Goal: Transaction & Acquisition: Purchase product/service

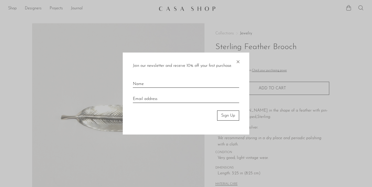
click at [239, 62] on span "×" at bounding box center [238, 60] width 5 height 16
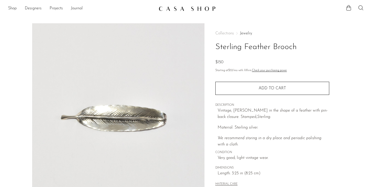
click at [244, 32] on link "Jewelry" at bounding box center [246, 33] width 12 height 4
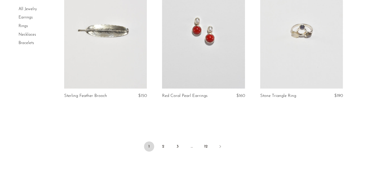
scroll to position [1615, 0]
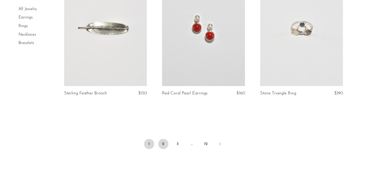
click at [161, 145] on link "2" at bounding box center [163, 144] width 10 height 10
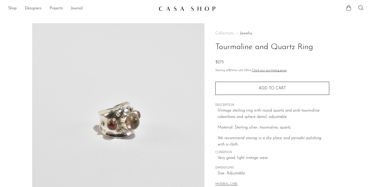
click at [352, 48] on section "Tourmaline and Quartz Ring $275" at bounding box center [186, 142] width 372 height 239
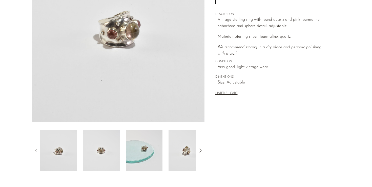
scroll to position [93, 0]
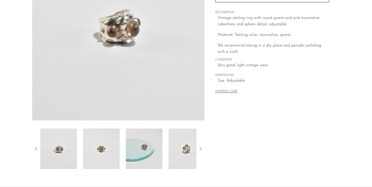
click at [118, 145] on img at bounding box center [101, 149] width 37 height 41
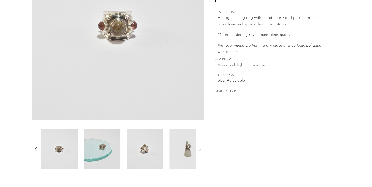
click at [143, 146] on img at bounding box center [145, 149] width 37 height 41
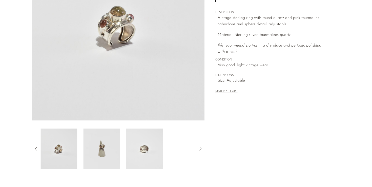
click at [110, 147] on img at bounding box center [101, 149] width 37 height 41
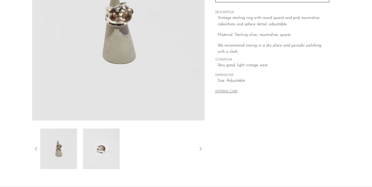
click at [364, 39] on section "Tourmaline and Quartz Ring $275" at bounding box center [186, 50] width 372 height 239
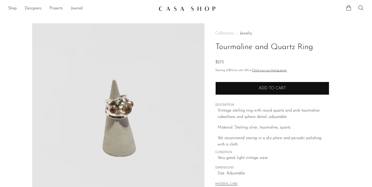
scroll to position [0, 0]
click at [240, 89] on button "Add to cart" at bounding box center [273, 88] width 114 height 13
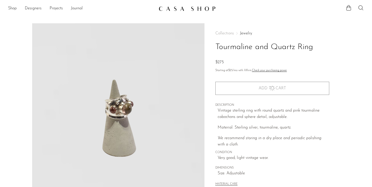
click at [226, 117] on p "Vintage sterling ring with round quartz and pink tourmaline cabochons and spher…" at bounding box center [274, 114] width 112 height 13
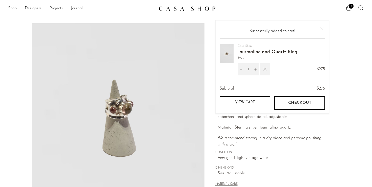
click at [238, 132] on div "Vintage sterling ring with round quartz and pink tourmaline cabochons and spher…" at bounding box center [274, 128] width 112 height 41
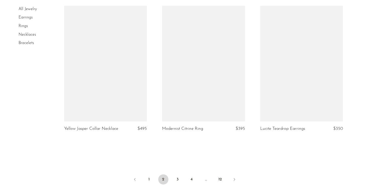
scroll to position [1614, 0]
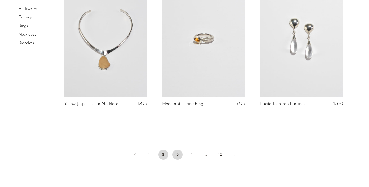
click at [177, 153] on link "3" at bounding box center [177, 155] width 10 height 10
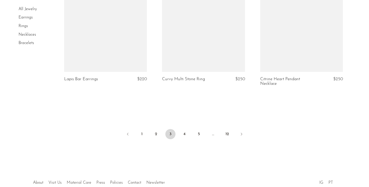
scroll to position [1671, 0]
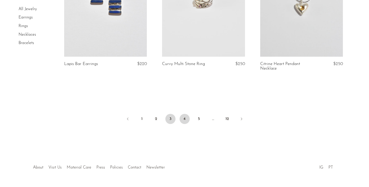
click at [183, 114] on link "4" at bounding box center [184, 119] width 10 height 10
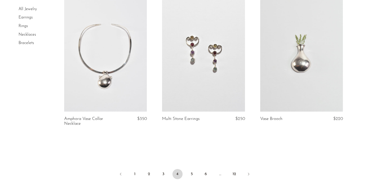
scroll to position [1600, 0]
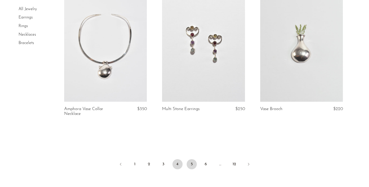
click at [192, 163] on link "5" at bounding box center [191, 164] width 10 height 10
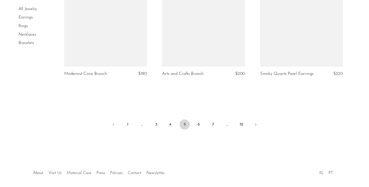
scroll to position [1651, 0]
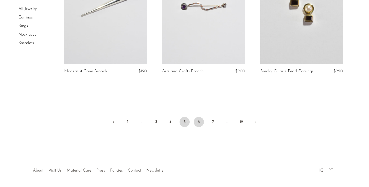
click at [201, 121] on link "6" at bounding box center [199, 122] width 10 height 10
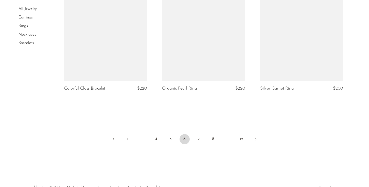
scroll to position [1623, 0]
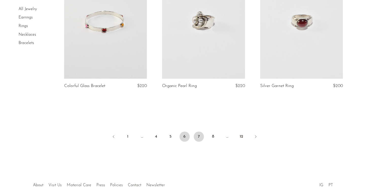
click at [202, 136] on link "7" at bounding box center [199, 137] width 10 height 10
